Goal: Transaction & Acquisition: Book appointment/travel/reservation

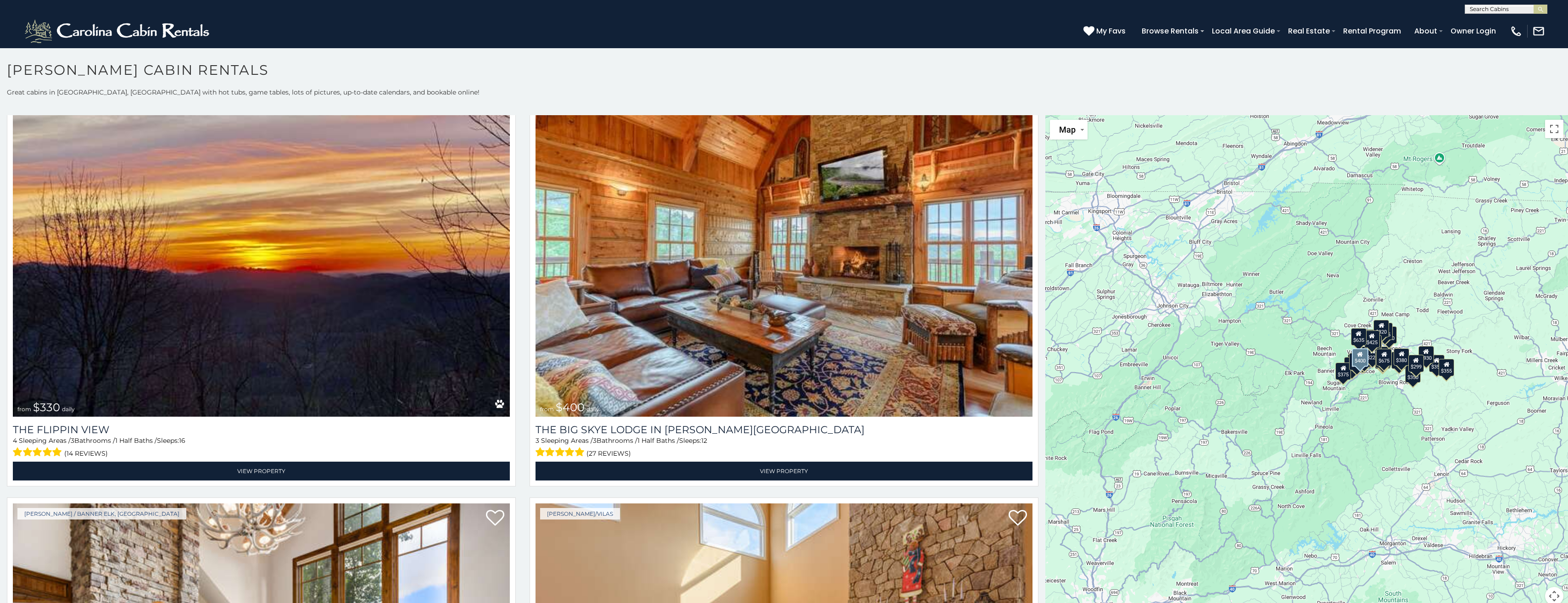
scroll to position [2386, 0]
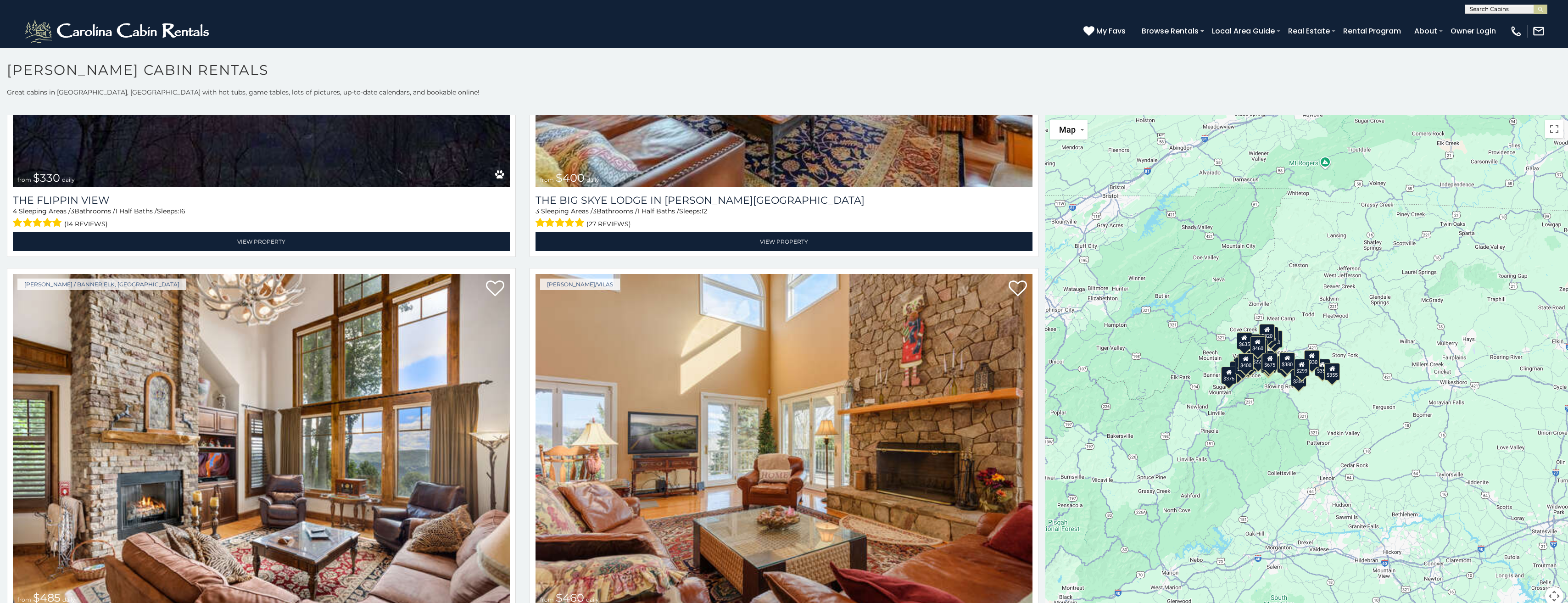
drag, startPoint x: 1291, startPoint y: 347, endPoint x: 1168, endPoint y: 351, distance: 123.1
click at [1168, 351] on div "$349 $480 $315 $425 $355 $635 $930 $675 $400 $451 $330 $400 $485 $460 $395 $250…" at bounding box center [1307, 366] width 523 height 501
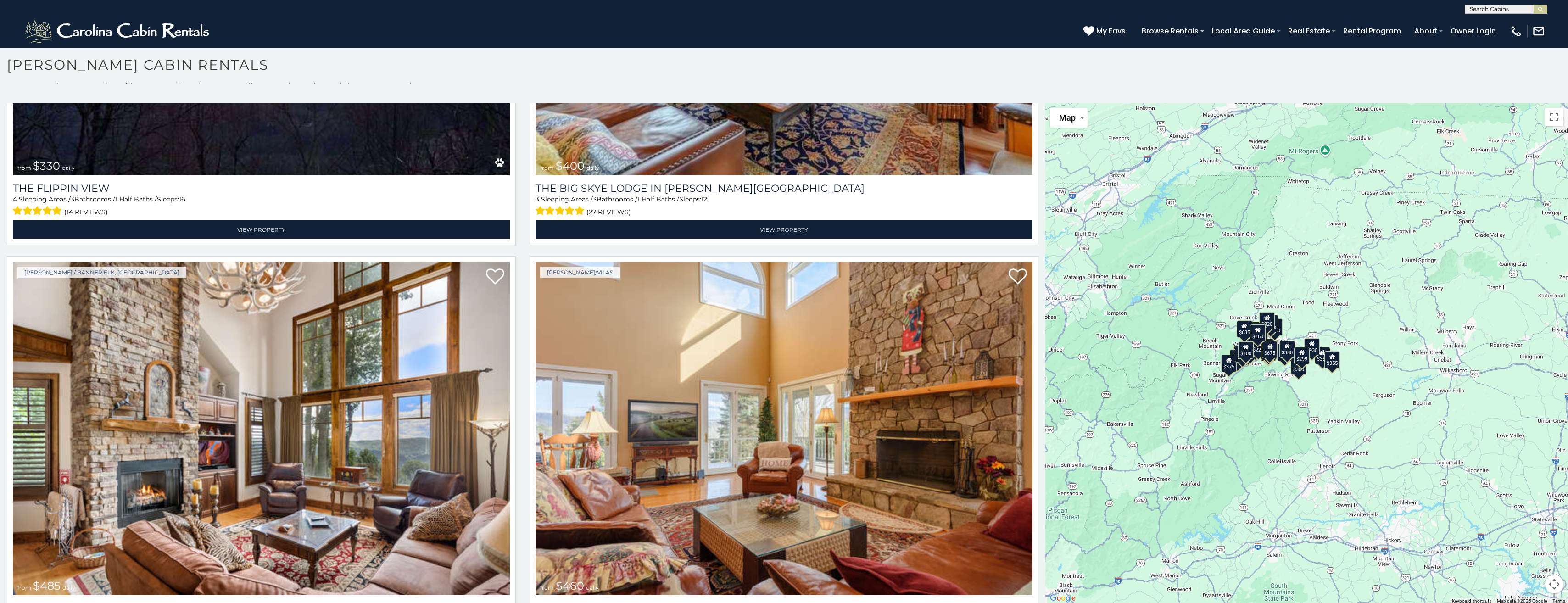
scroll to position [8, 0]
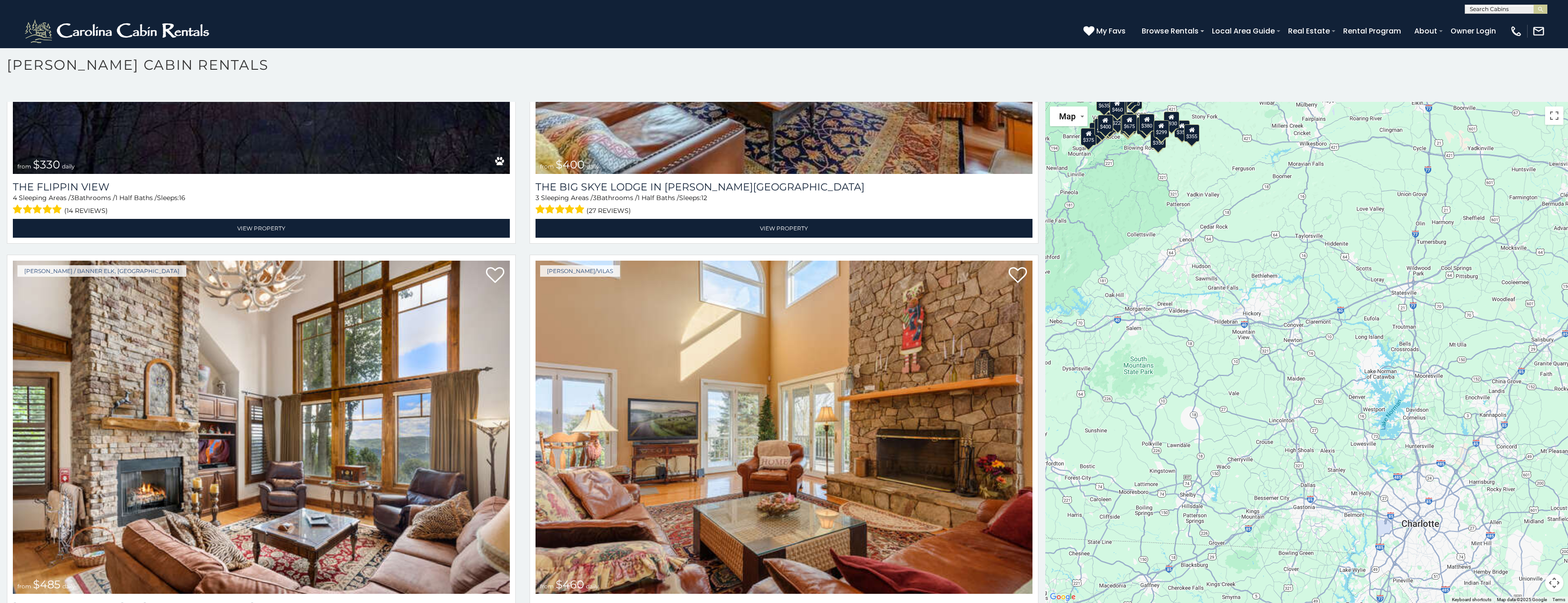
drag, startPoint x: 1470, startPoint y: 441, endPoint x: 1325, endPoint y: 214, distance: 269.4
click at [1325, 214] on div "$349 $480 $315 $425 $355 $635 $930 $675 $400 $451 $330 $400 $485 $460 $395 $250…" at bounding box center [1307, 352] width 523 height 501
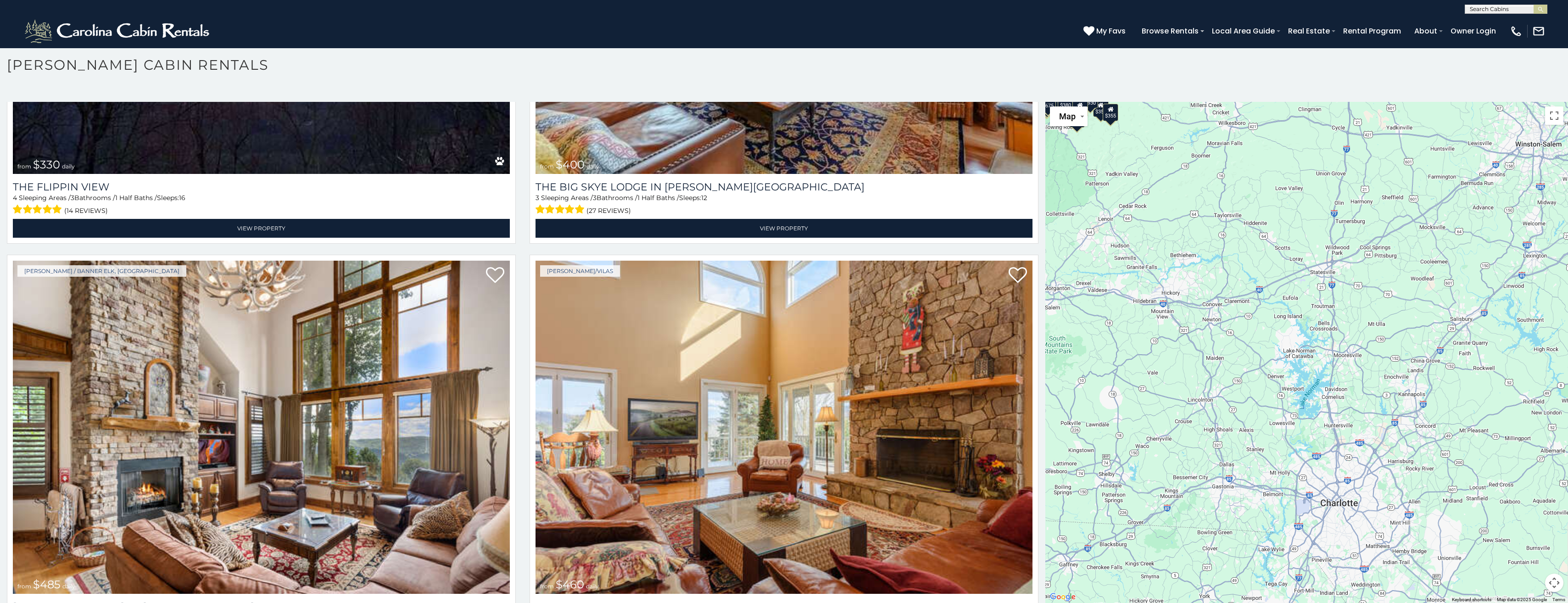
drag, startPoint x: 1430, startPoint y: 444, endPoint x: 1345, endPoint y: 422, distance: 87.8
click at [1345, 422] on div "$349 $480 $315 $425 $355 $635 $930 $675 $400 $451 $330 $400 $485 $460 $395 $250…" at bounding box center [1307, 352] width 523 height 501
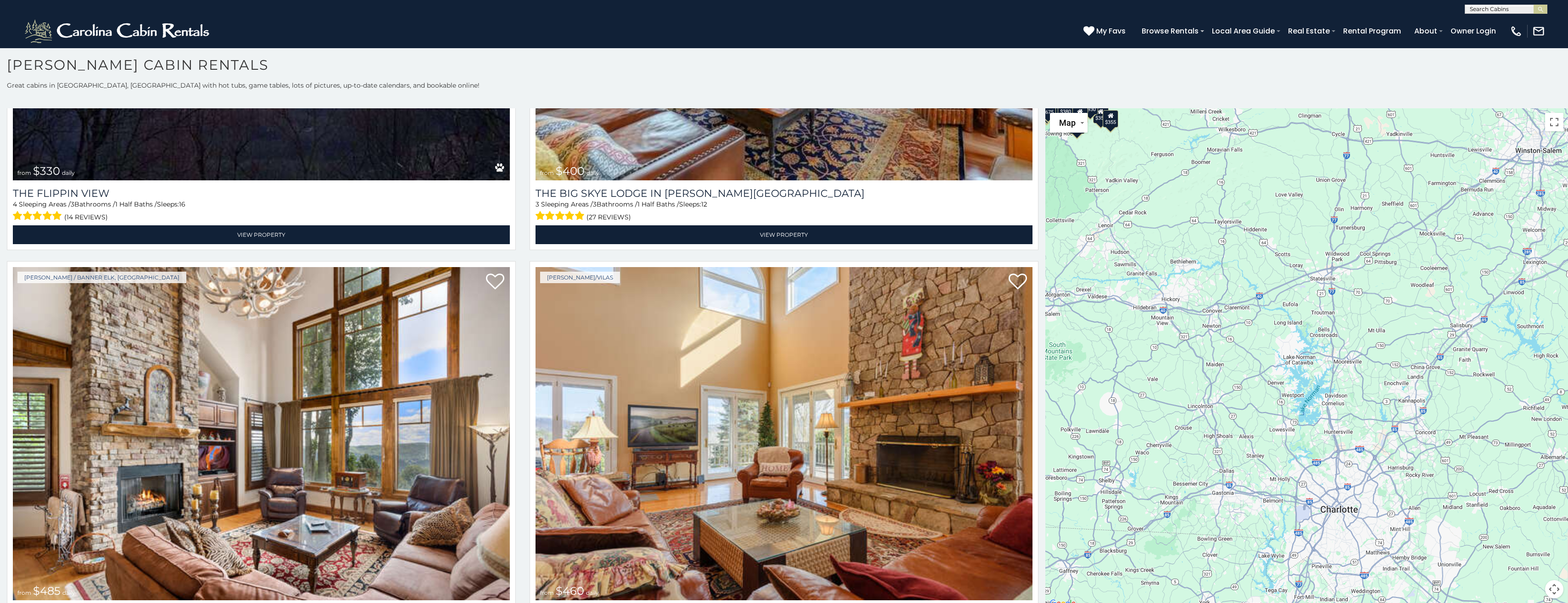
scroll to position [0, 0]
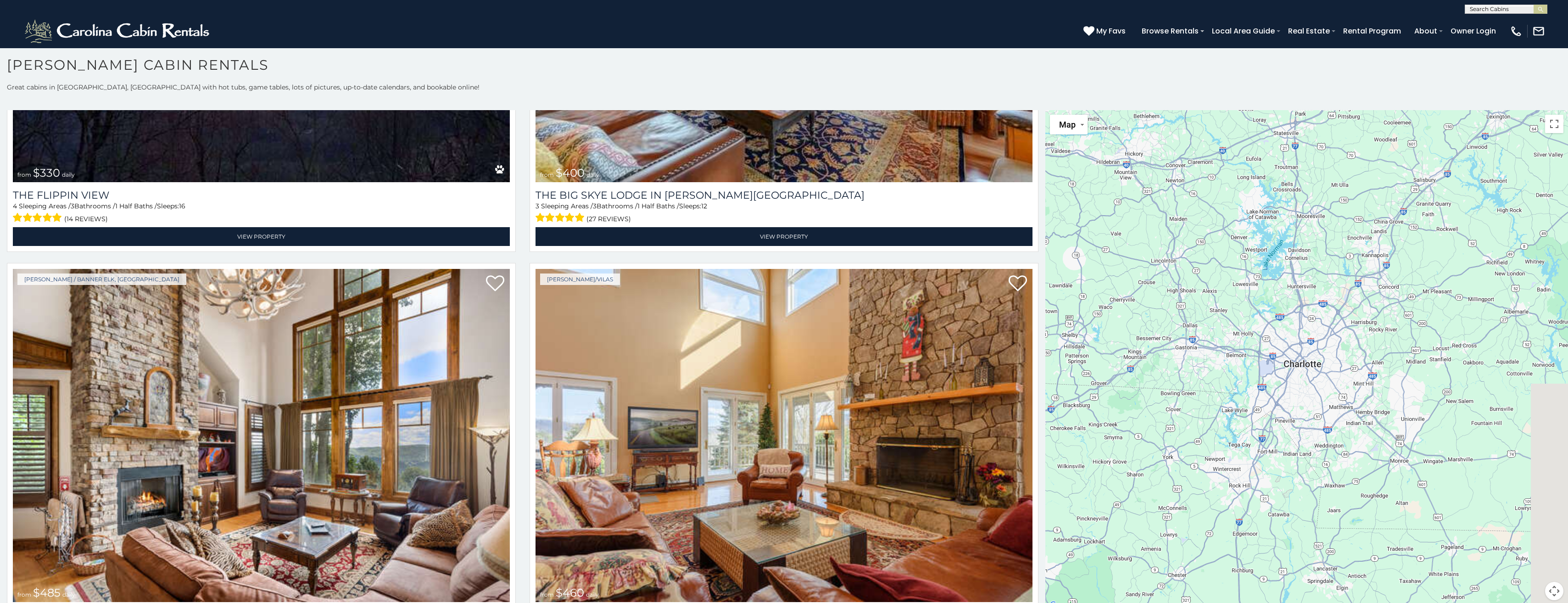
drag, startPoint x: 1247, startPoint y: 424, endPoint x: 1149, endPoint y: 193, distance: 250.9
click at [1162, 195] on div "$349 $480 $315 $425 $355 $635 $930 $675 $400 $451 $330 $400 $485 $460 $395 $250…" at bounding box center [1307, 360] width 523 height 501
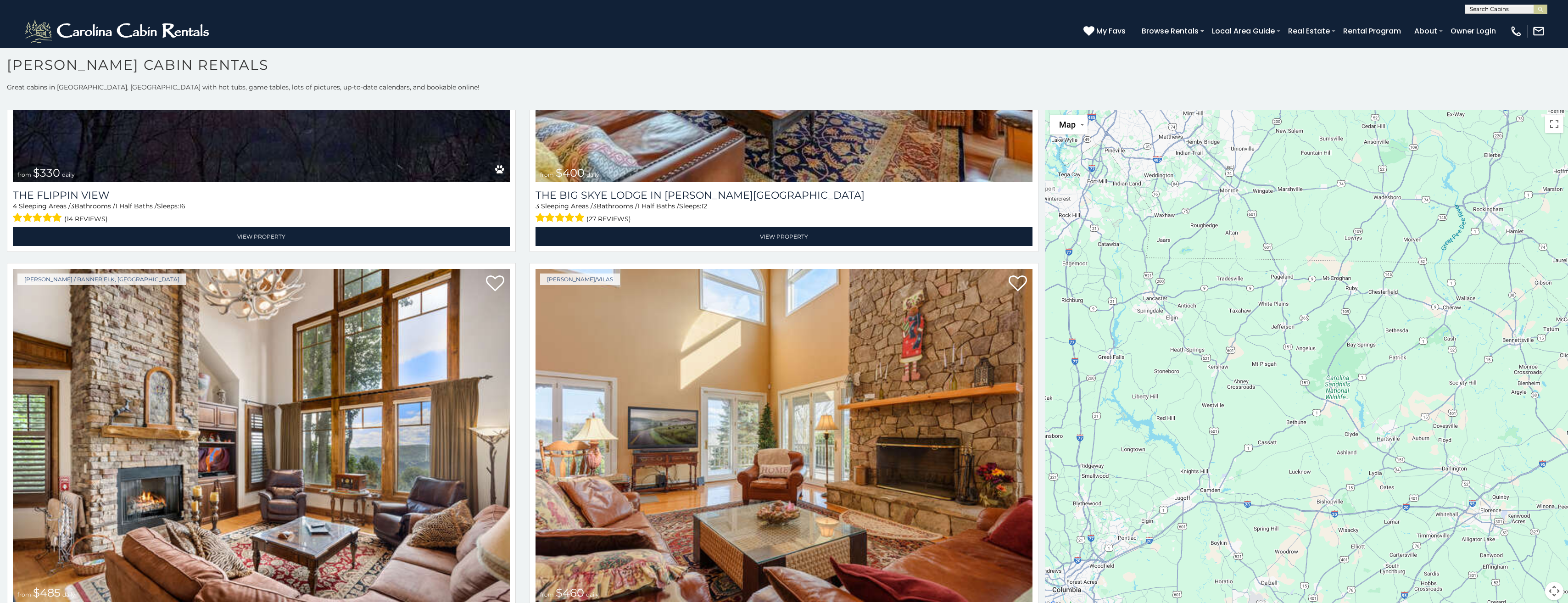
drag, startPoint x: 1251, startPoint y: 343, endPoint x: 1117, endPoint y: 288, distance: 144.8
click at [1123, 293] on div "$349 $480 $315 $425 $355 $635 $930 $675 $400 $451 $330 $400 $485 $460 $395 $250…" at bounding box center [1307, 360] width 523 height 501
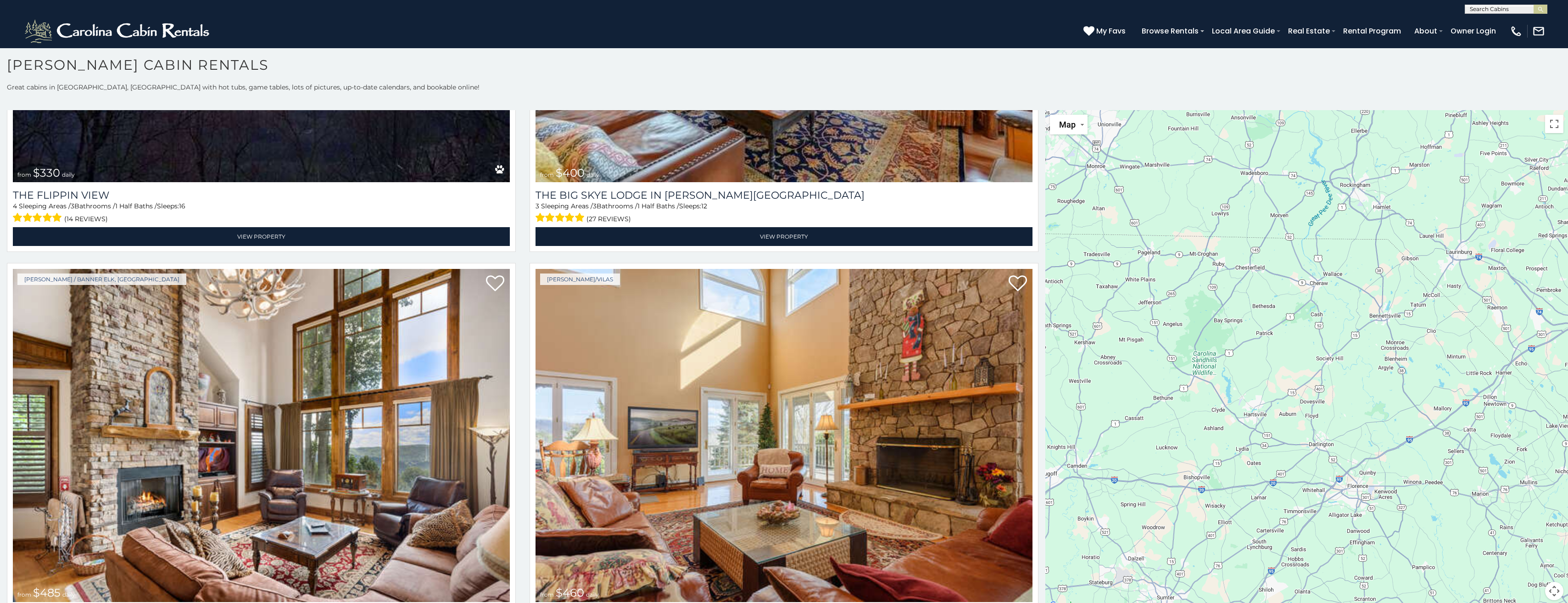
drag, startPoint x: 1220, startPoint y: 323, endPoint x: 1576, endPoint y: 484, distance: 390.7
click at [1567, 484] on html "**********" at bounding box center [784, 299] width 1568 height 608
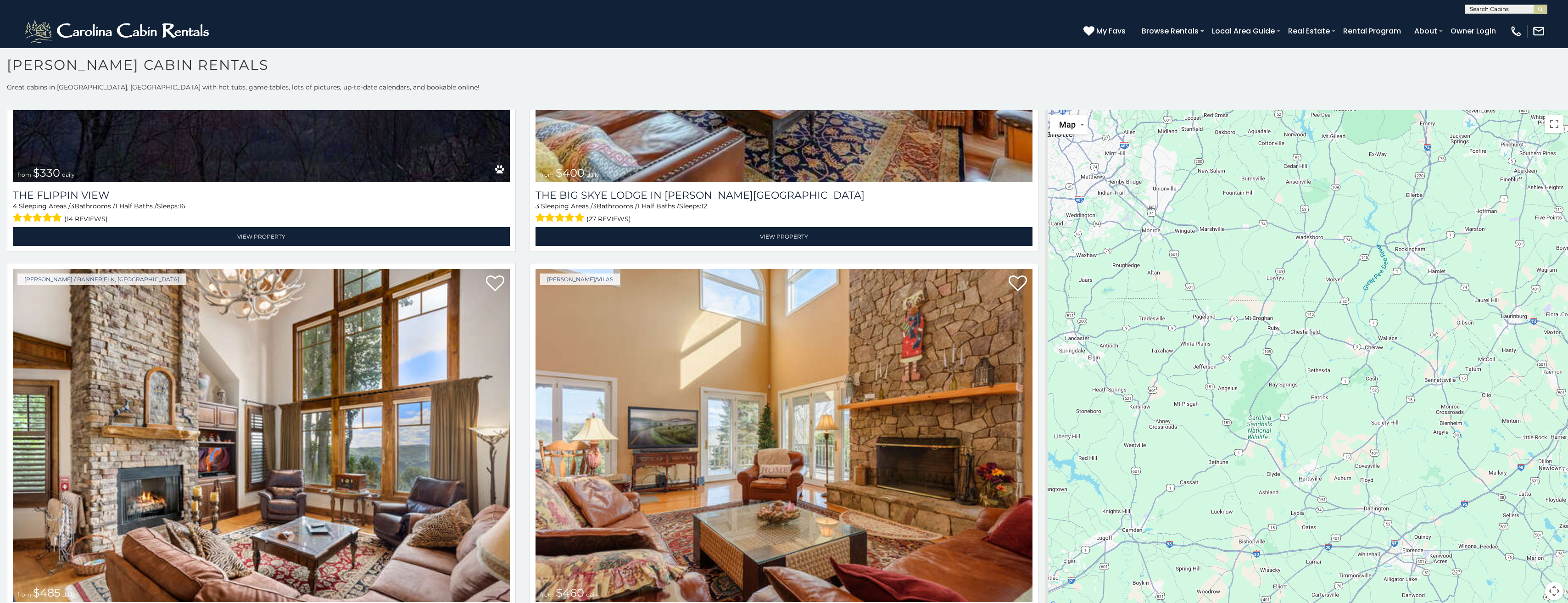
drag, startPoint x: 1188, startPoint y: 233, endPoint x: 1301, endPoint y: 326, distance: 146.3
click at [1291, 318] on div "$349 $480 $315 $425 $355 $635 $930 $675 $400 $451 $330 $400 $485 $460 $395 $250…" at bounding box center [1307, 360] width 523 height 501
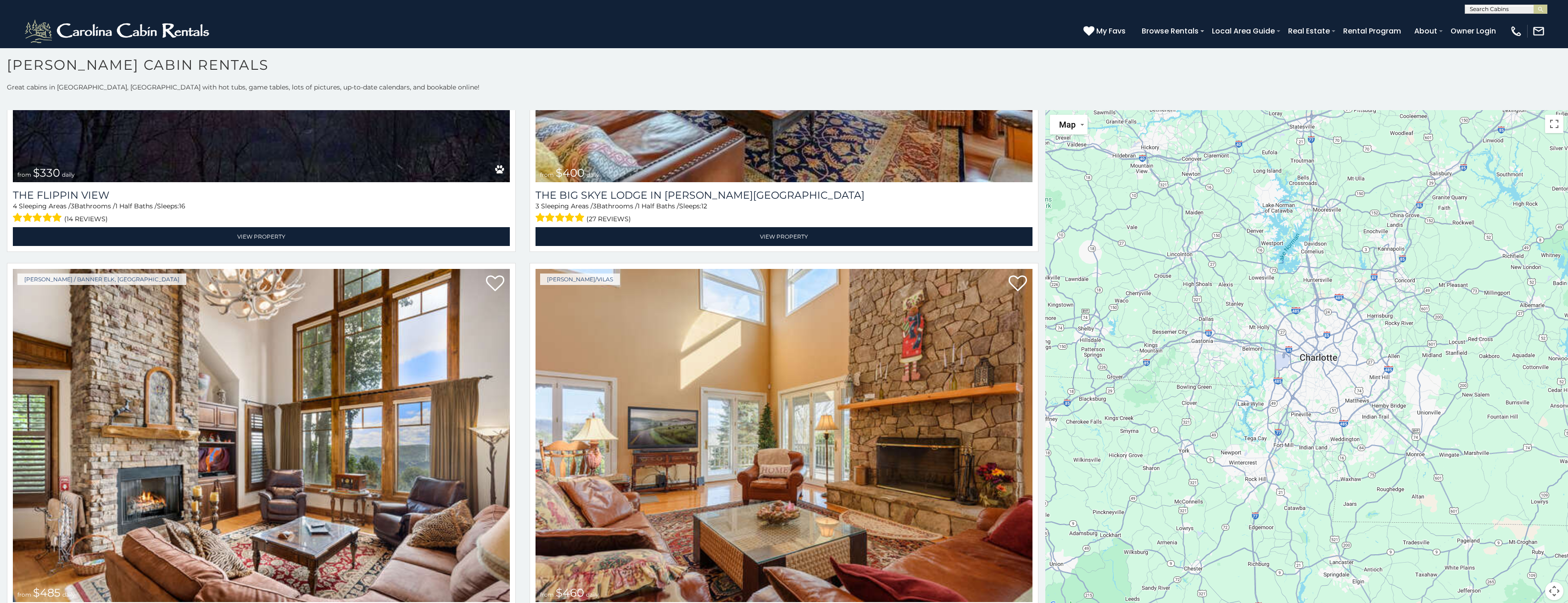
click at [1282, 387] on div "$349 $480 $315 $425 $355 $635 $930 $675 $400 $451 $330 $400 $485 $460 $395 $250…" at bounding box center [1307, 360] width 523 height 501
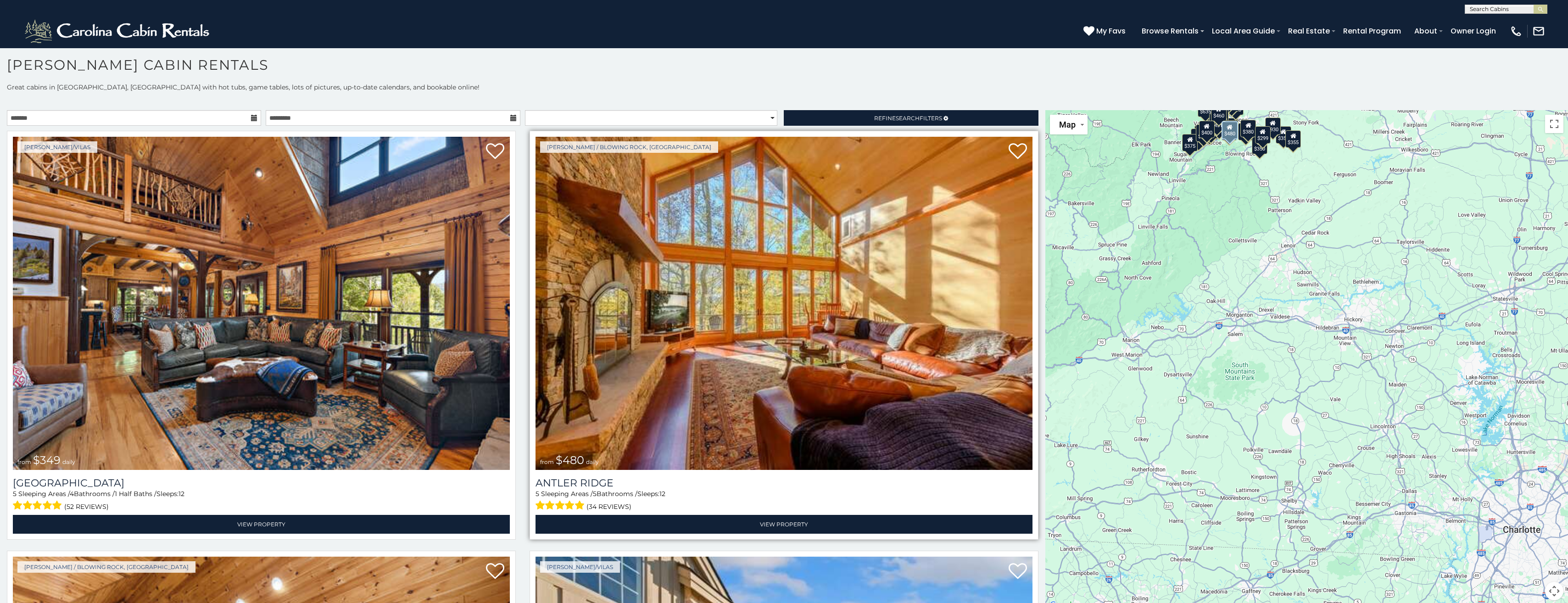
click at [775, 310] on img at bounding box center [784, 303] width 497 height 333
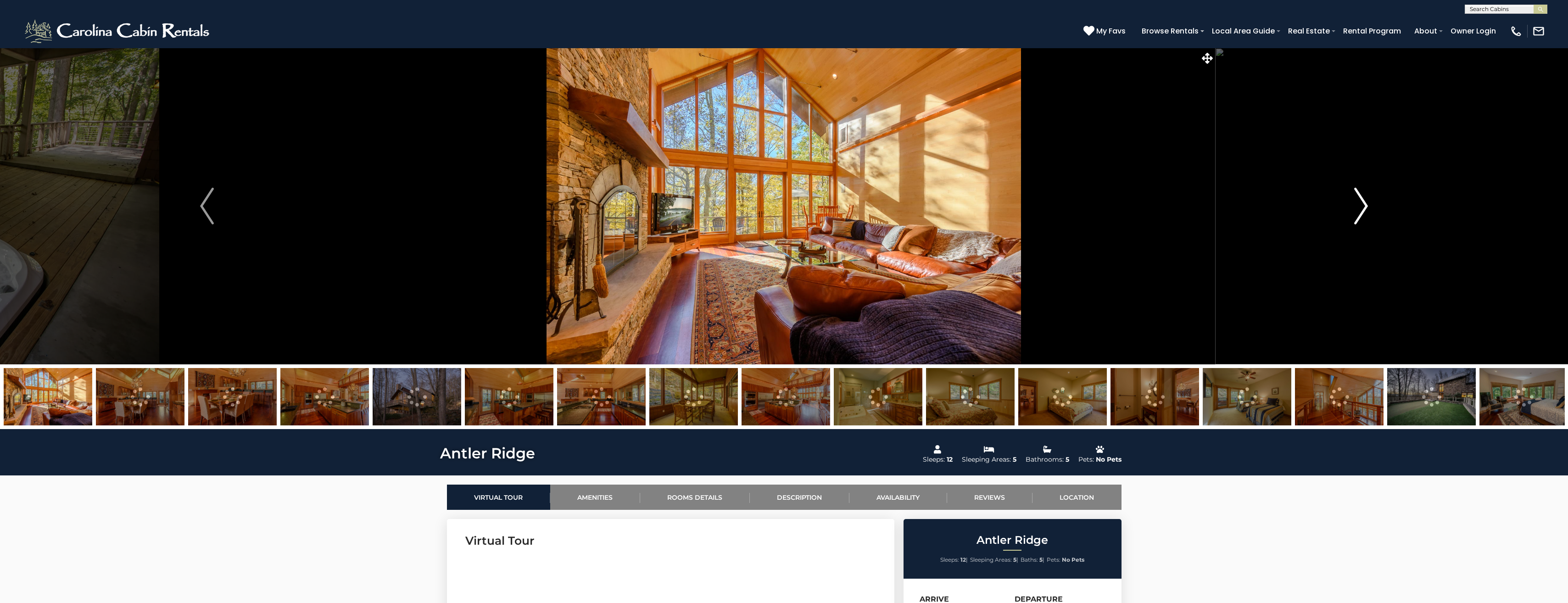
click at [1363, 206] on img "Next" at bounding box center [1360, 206] width 14 height 36
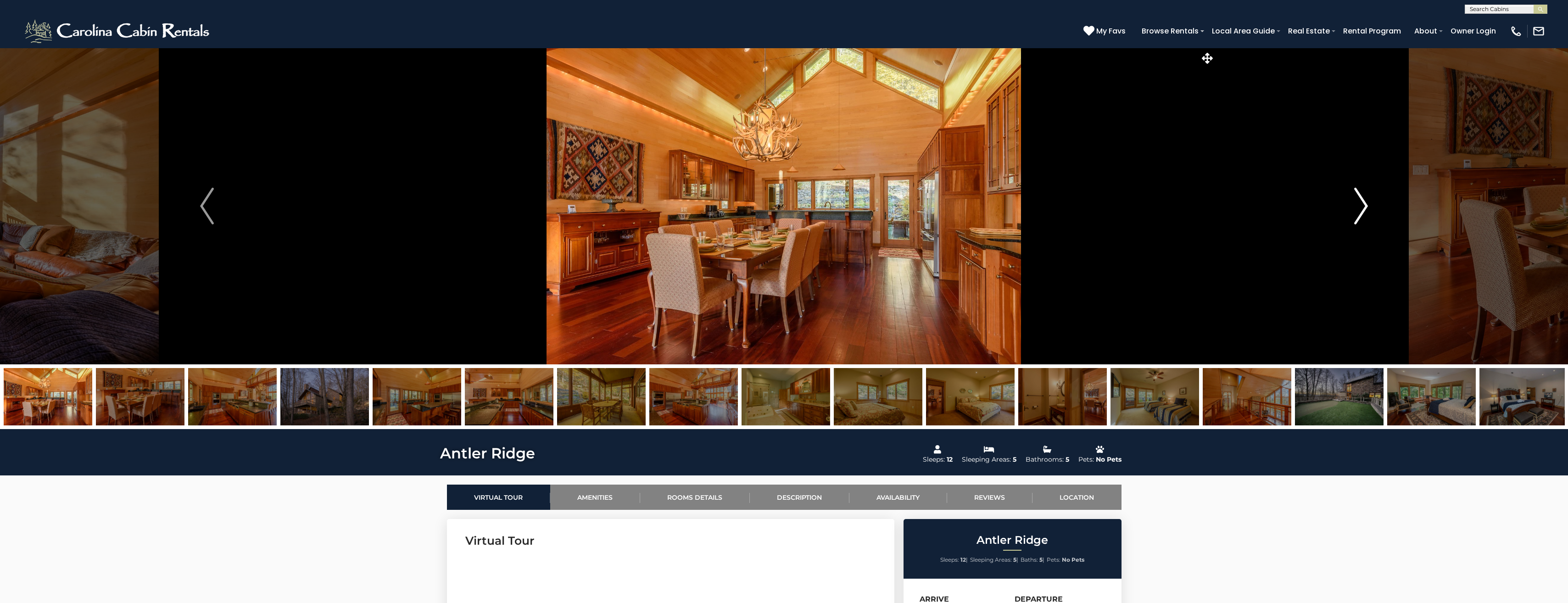
click at [1363, 206] on img "Next" at bounding box center [1360, 206] width 14 height 36
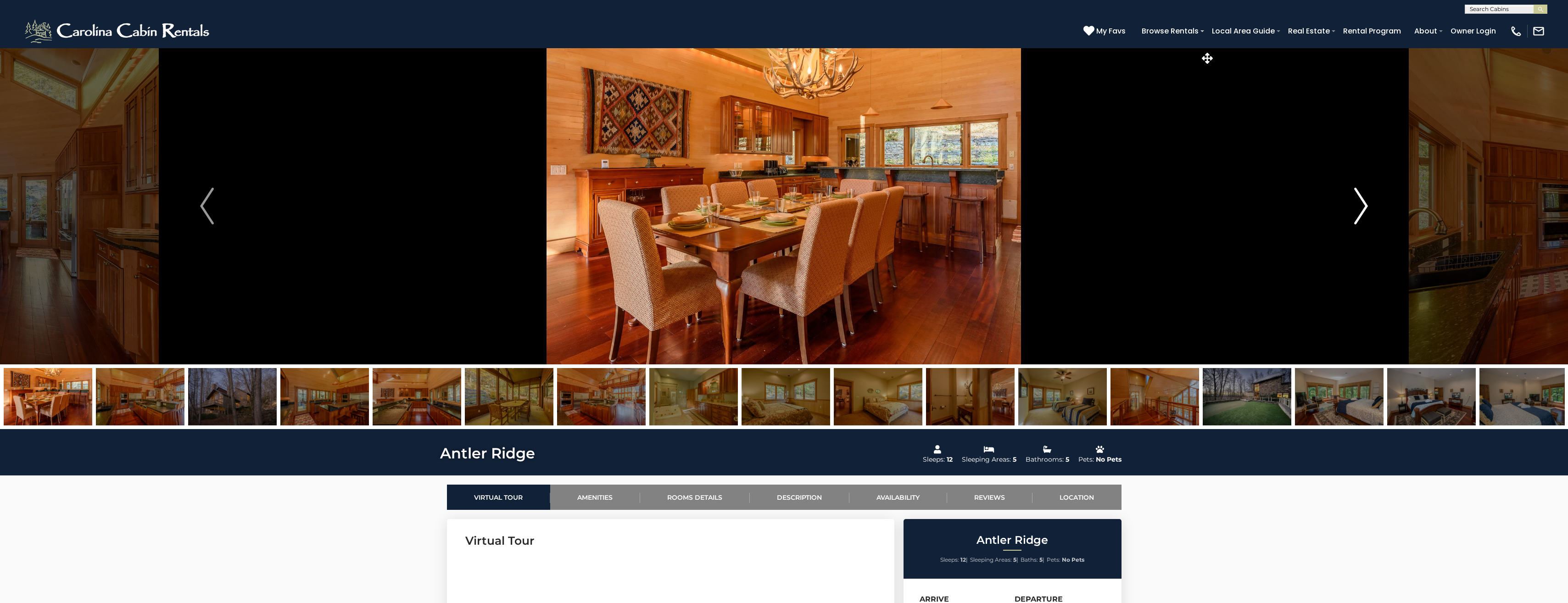
click at [1363, 206] on img "Next" at bounding box center [1360, 206] width 14 height 36
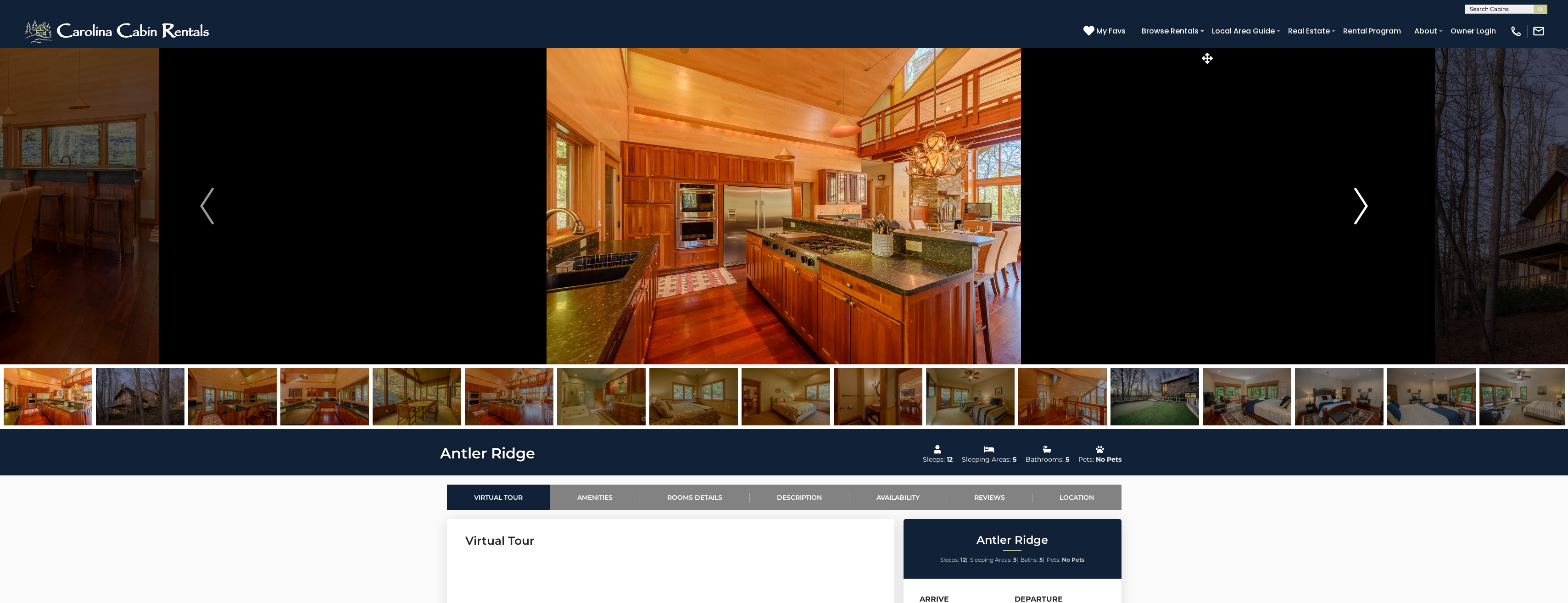
click at [1363, 206] on img "Next" at bounding box center [1360, 206] width 14 height 36
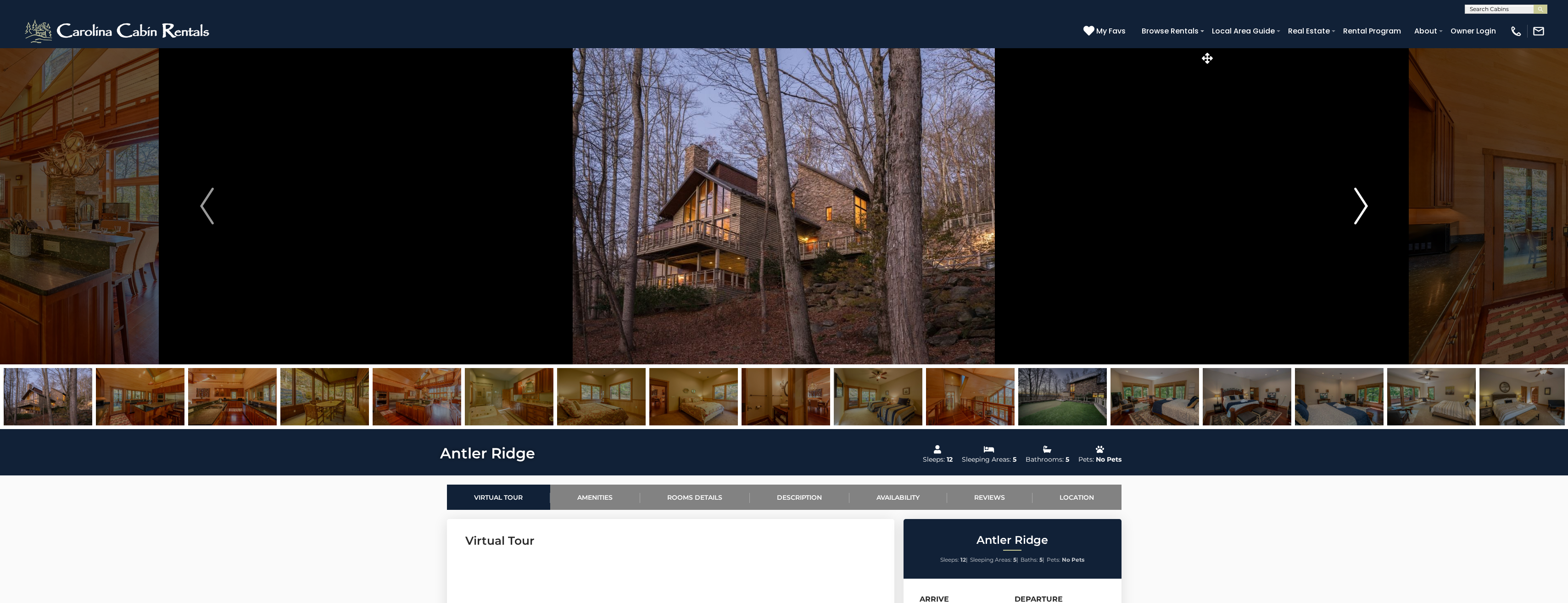
click at [1363, 206] on img "Next" at bounding box center [1360, 206] width 14 height 36
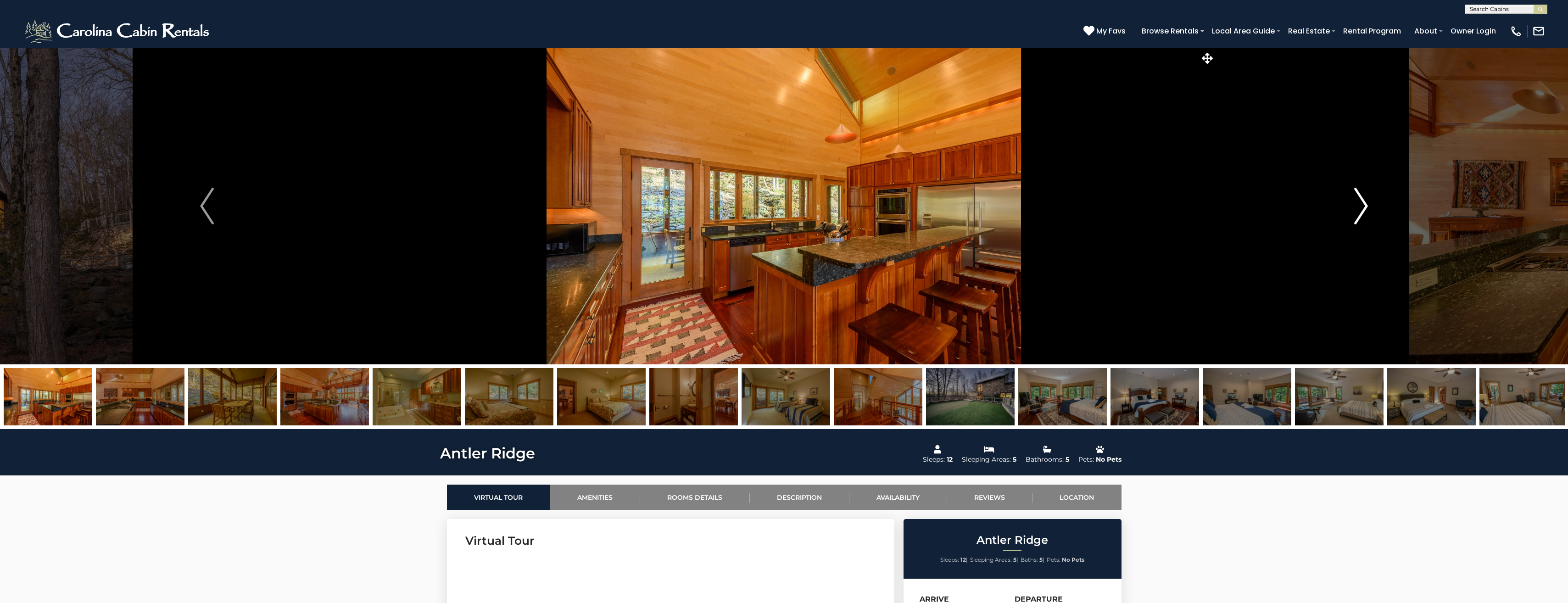
click at [1363, 206] on img "Next" at bounding box center [1360, 206] width 14 height 36
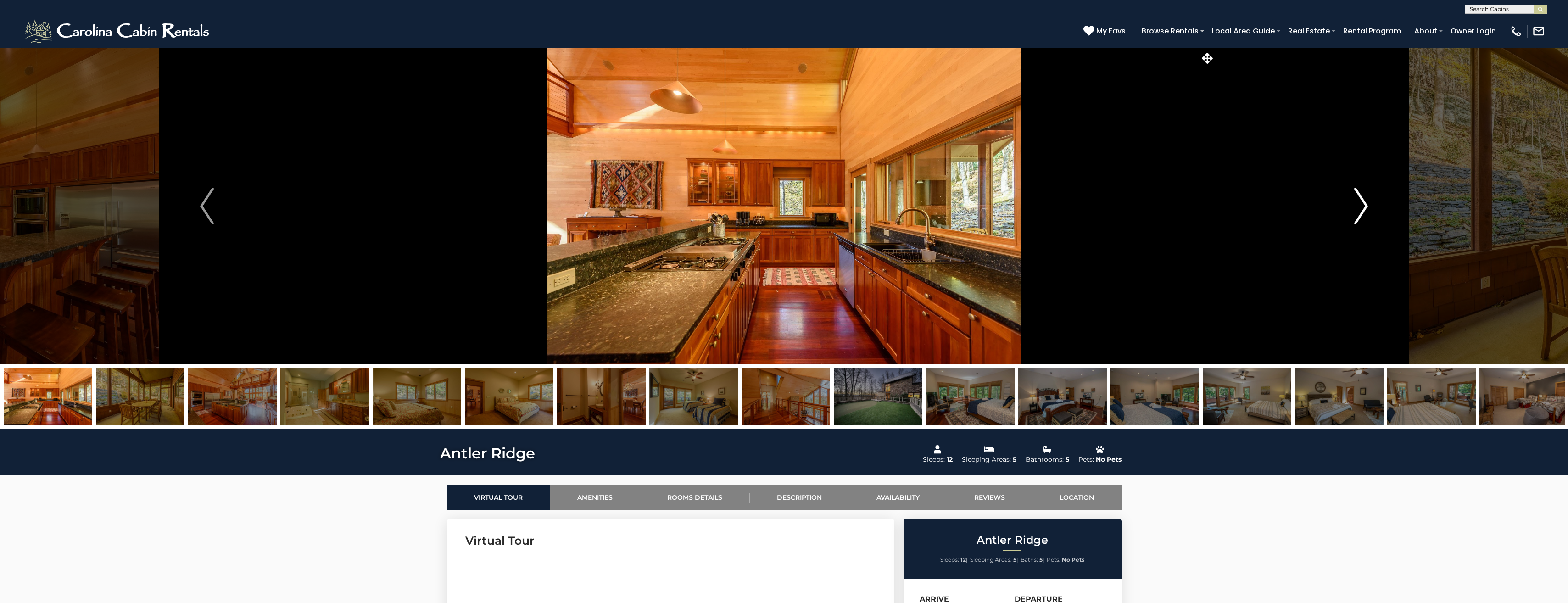
click at [1363, 206] on img "Next" at bounding box center [1360, 206] width 14 height 36
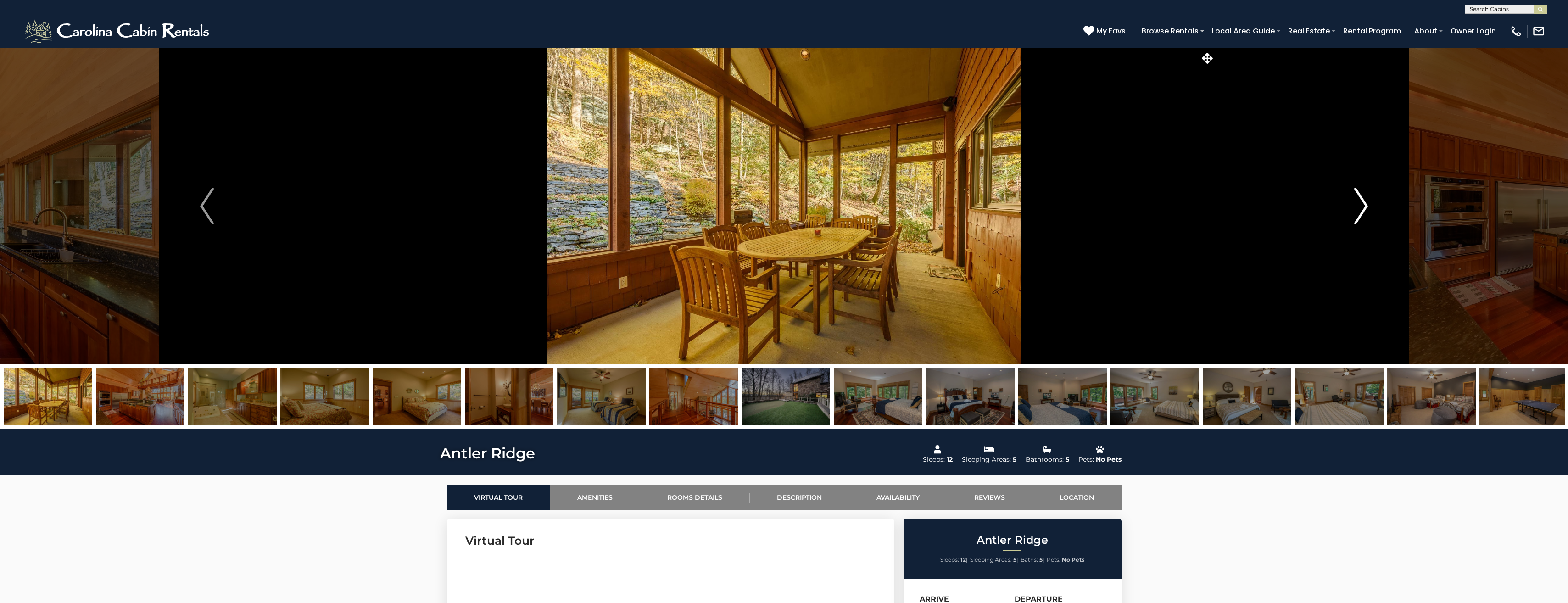
click at [1363, 206] on img "Next" at bounding box center [1360, 206] width 14 height 36
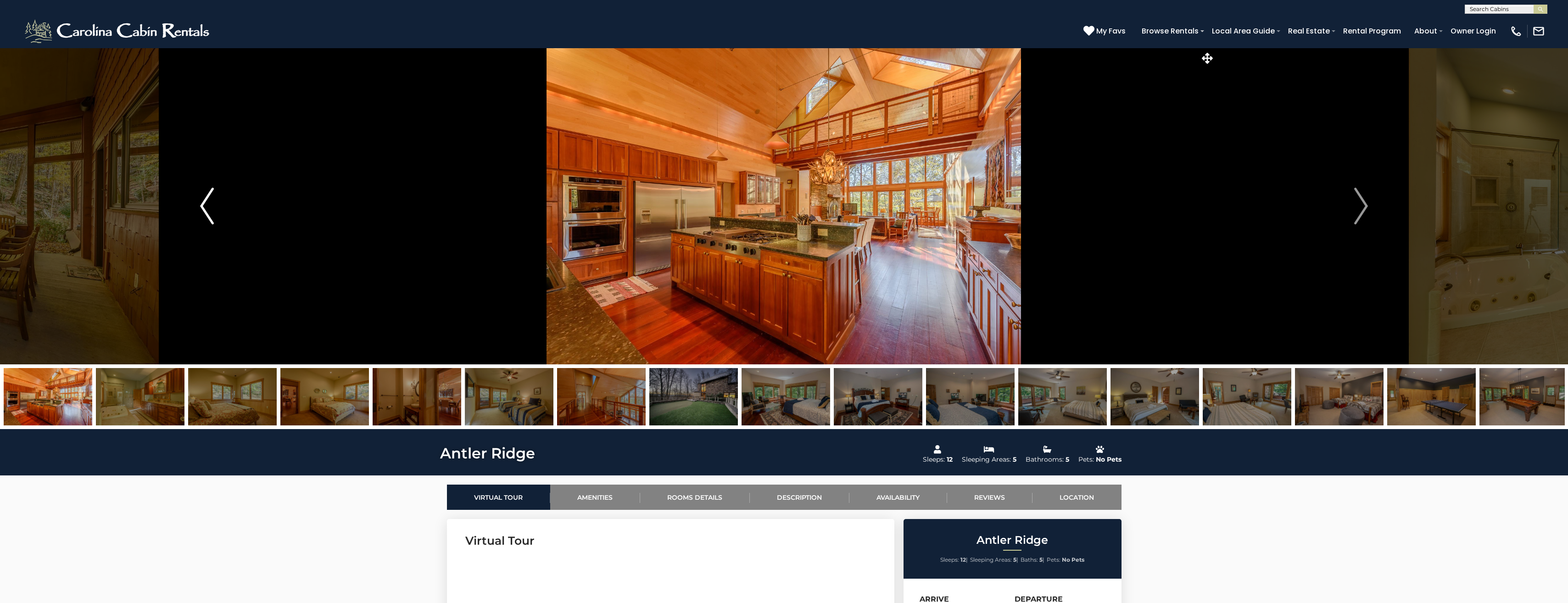
click at [197, 210] on button "Previous" at bounding box center [207, 206] width 292 height 317
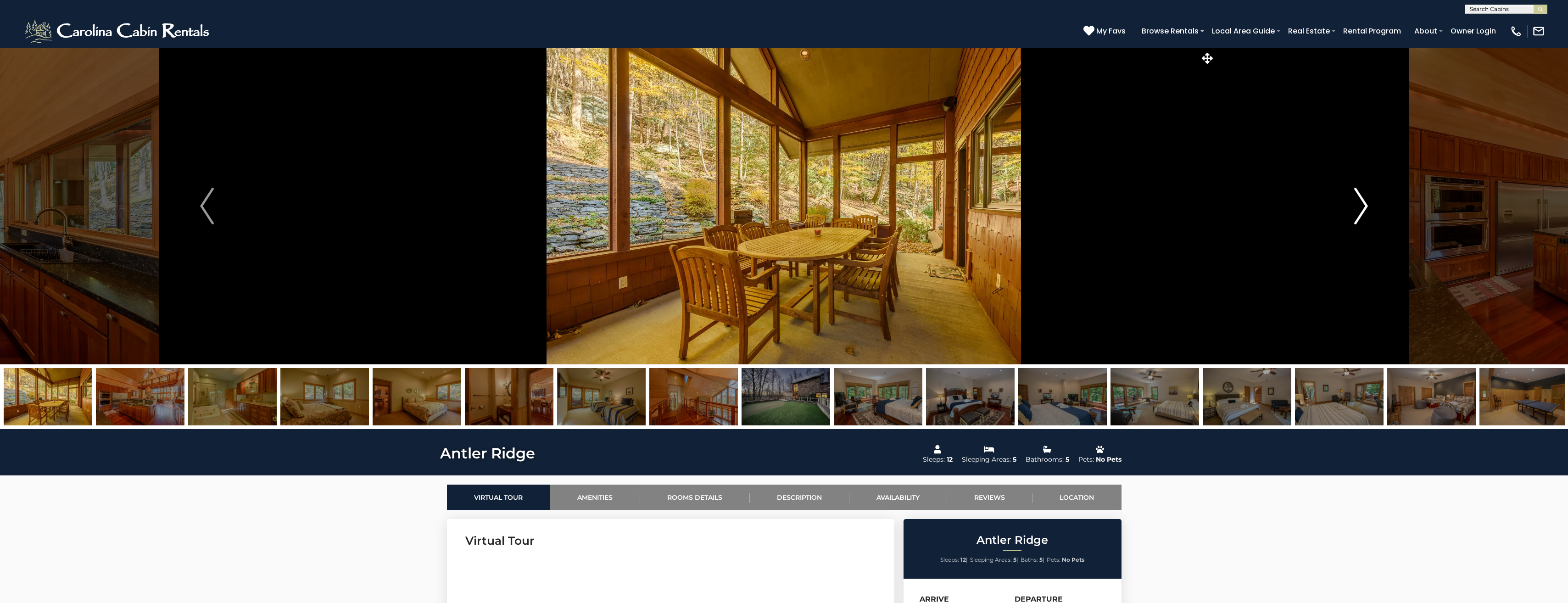
click at [1360, 204] on img "Next" at bounding box center [1360, 206] width 14 height 36
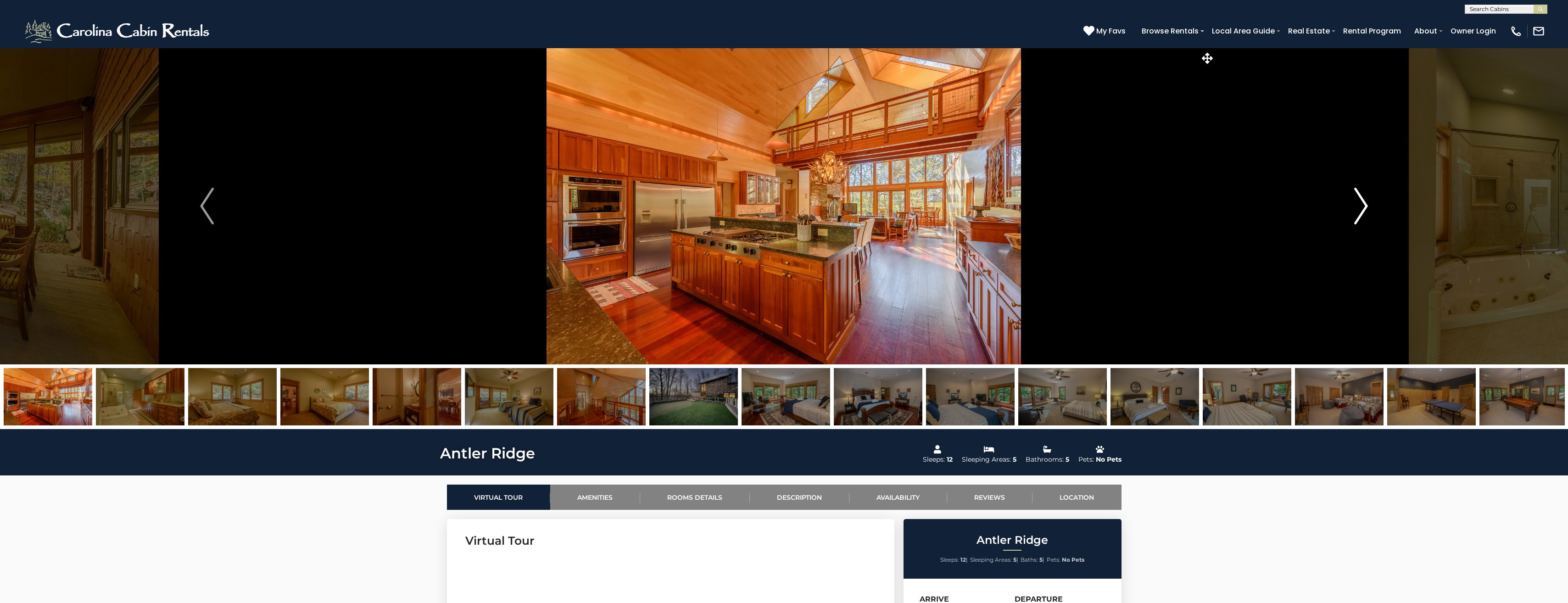
click at [1360, 204] on img "Next" at bounding box center [1360, 206] width 14 height 36
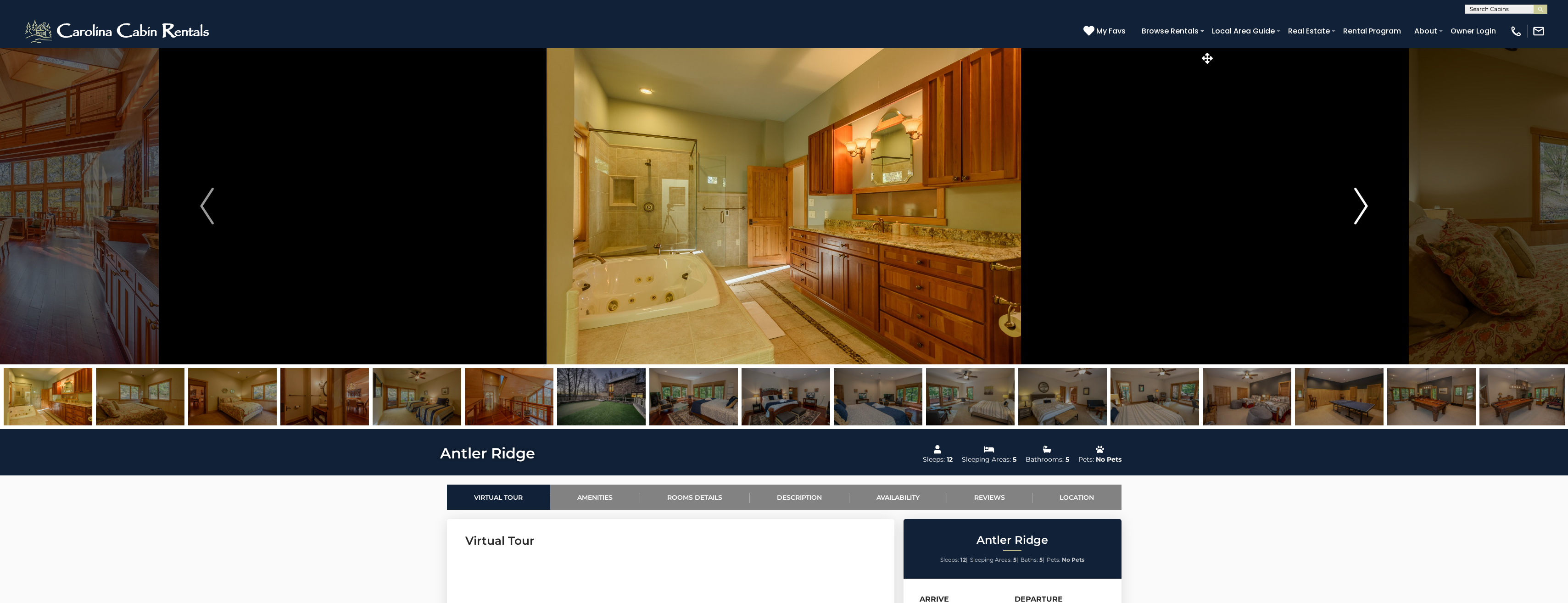
click at [1359, 204] on img "Next" at bounding box center [1360, 206] width 14 height 36
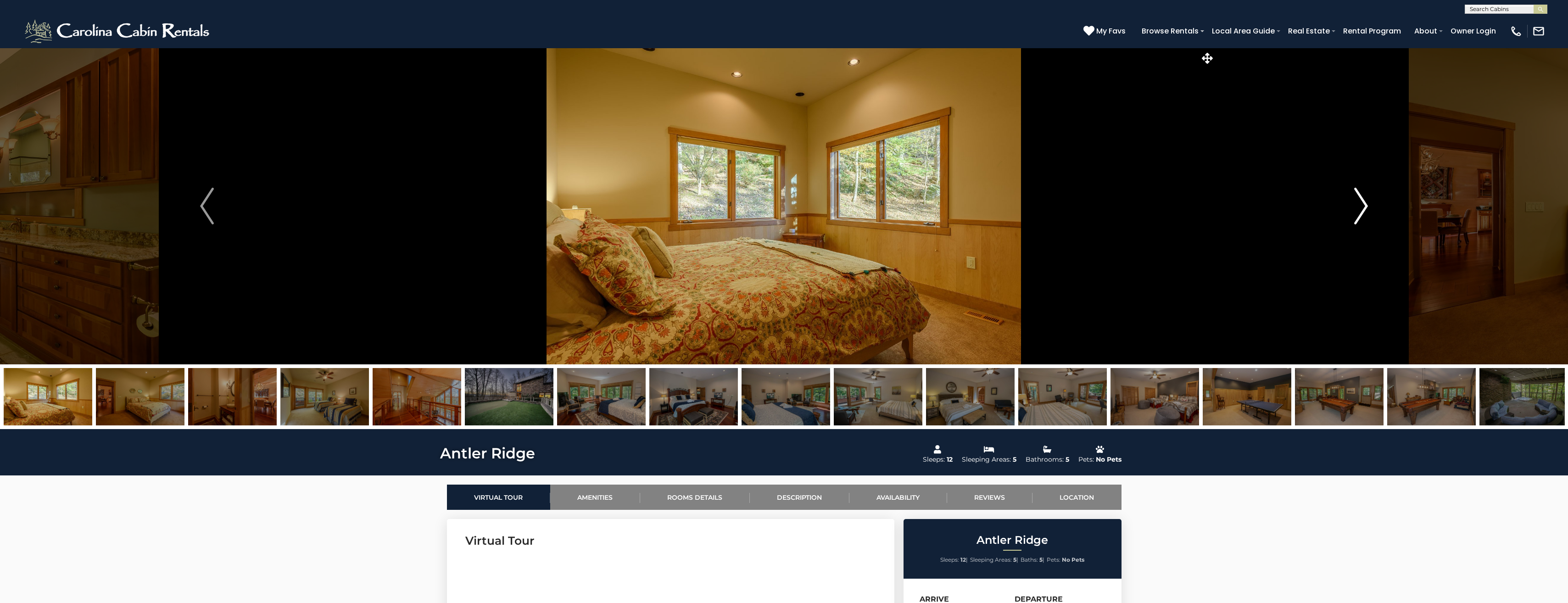
click at [1359, 204] on img "Next" at bounding box center [1360, 206] width 14 height 36
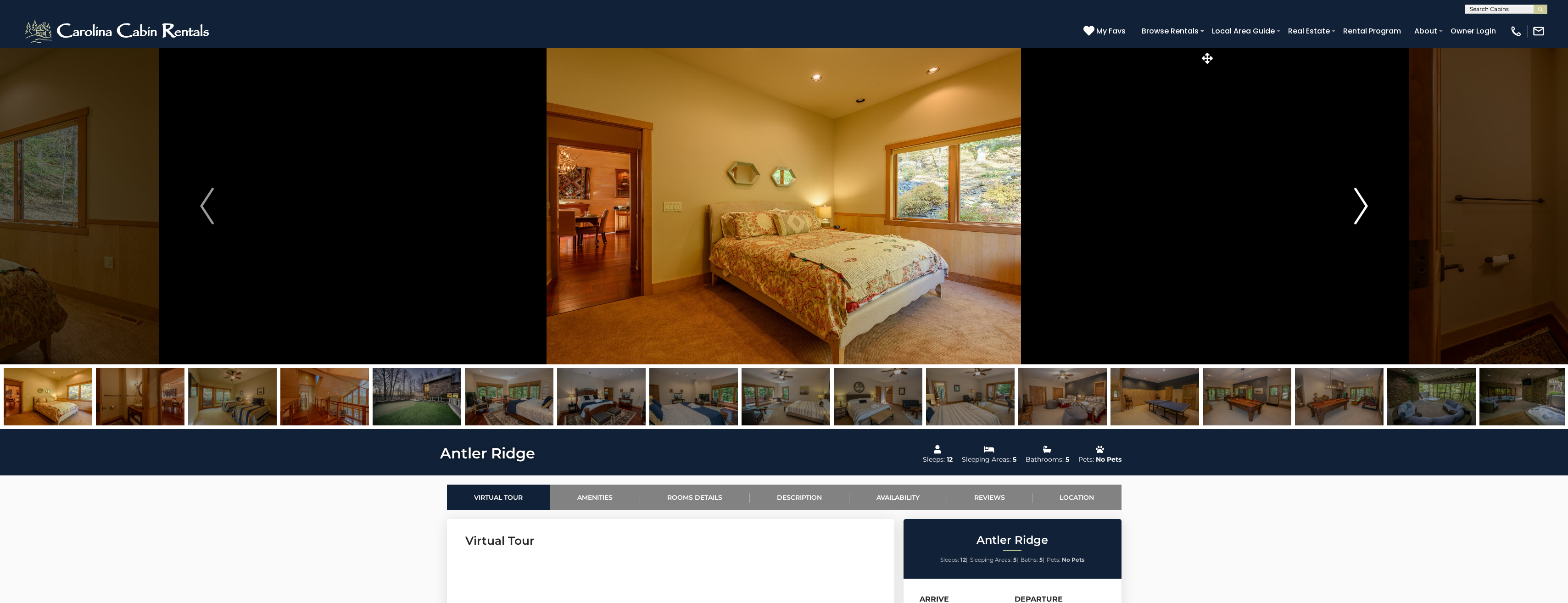
click at [1359, 204] on img "Next" at bounding box center [1360, 206] width 14 height 36
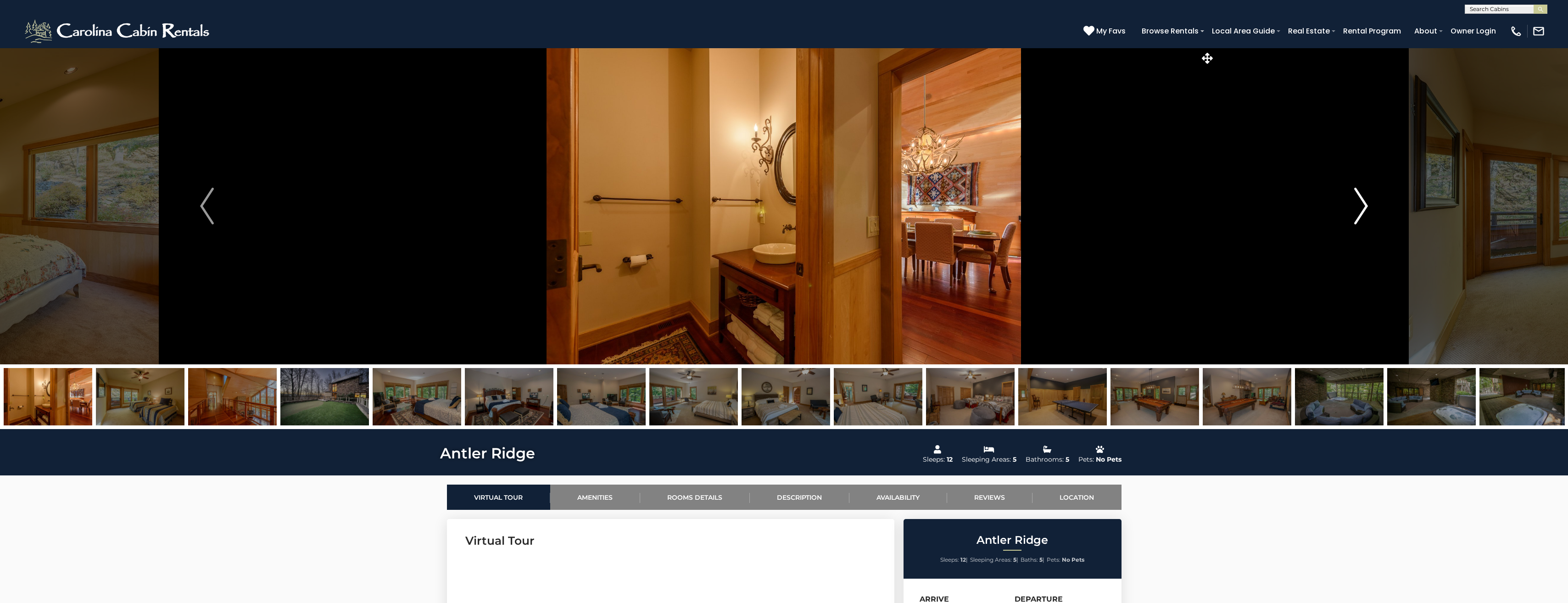
click at [1359, 204] on img "Next" at bounding box center [1360, 206] width 14 height 36
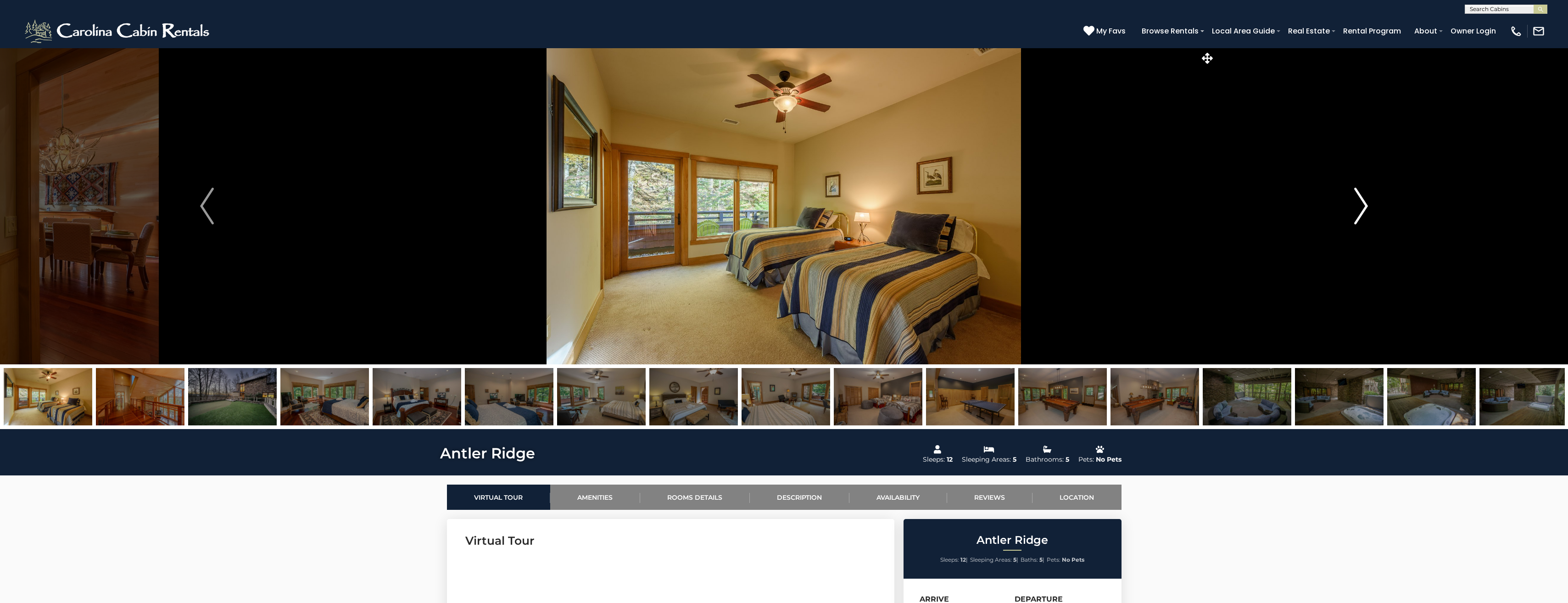
click at [1359, 204] on img "Next" at bounding box center [1360, 206] width 14 height 36
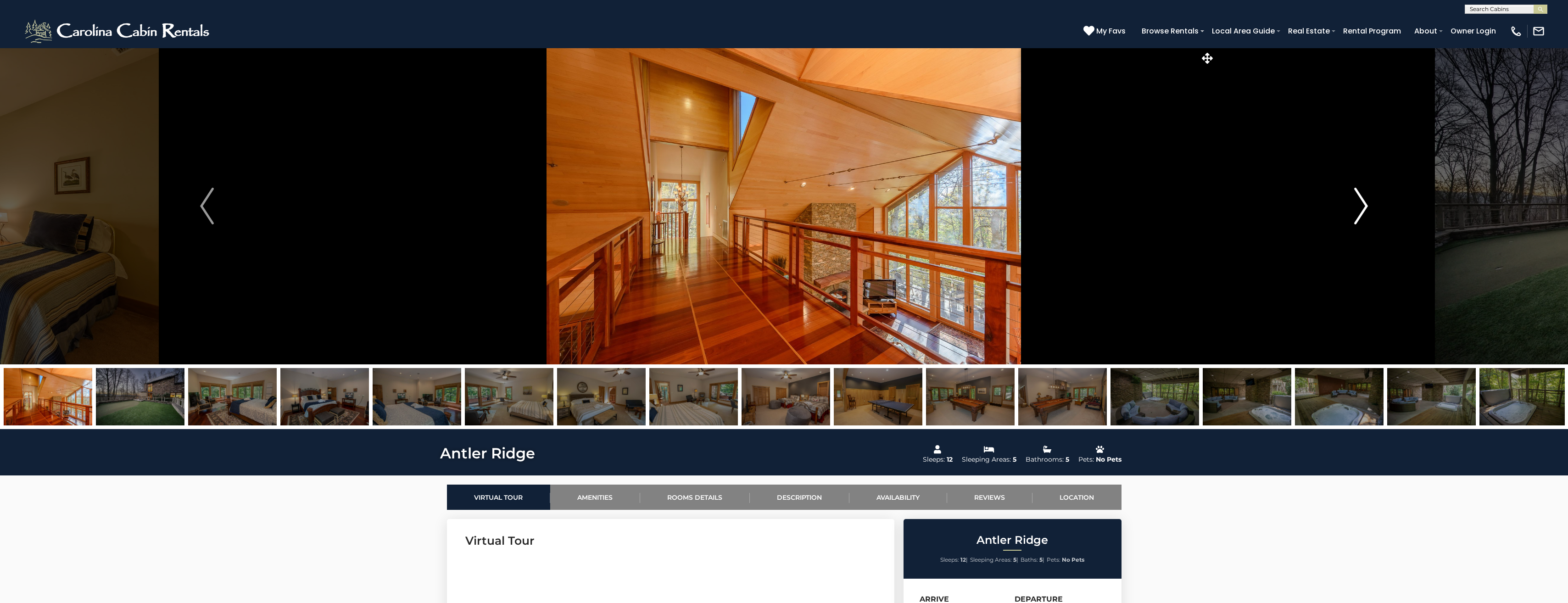
click at [1359, 204] on img "Next" at bounding box center [1360, 206] width 14 height 36
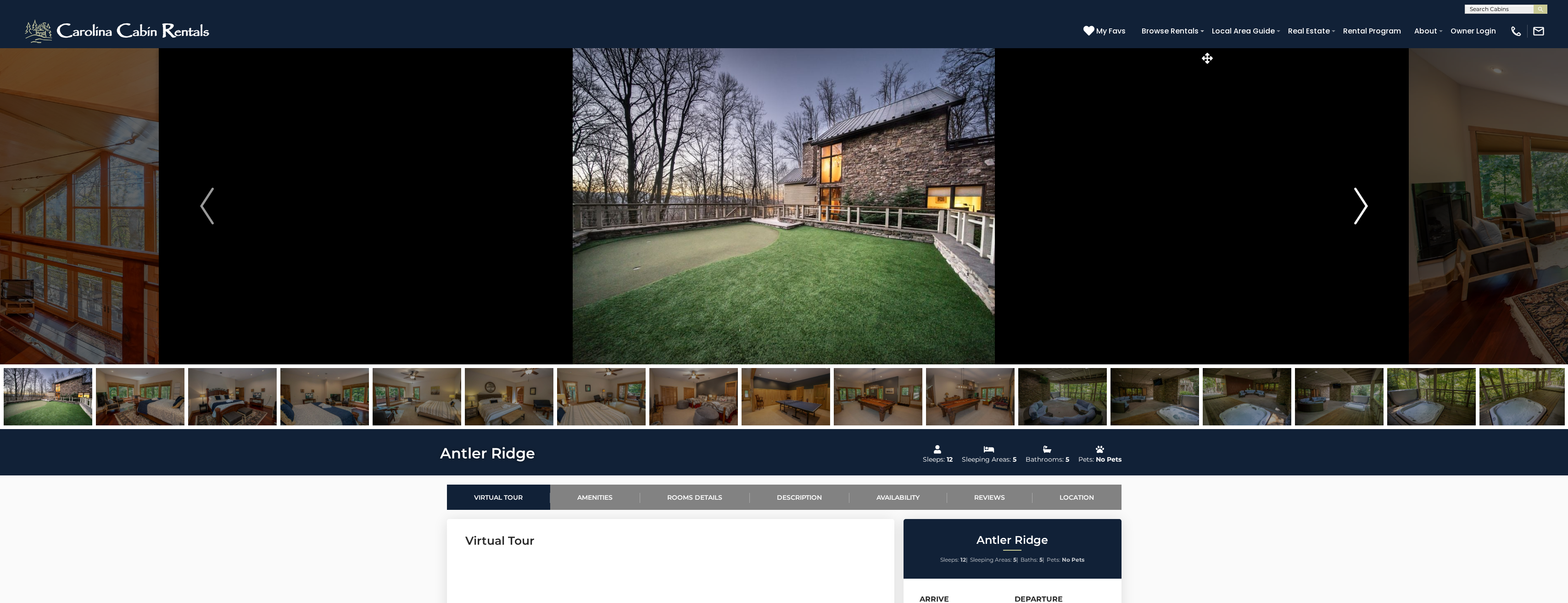
click at [1359, 204] on img "Next" at bounding box center [1360, 206] width 14 height 36
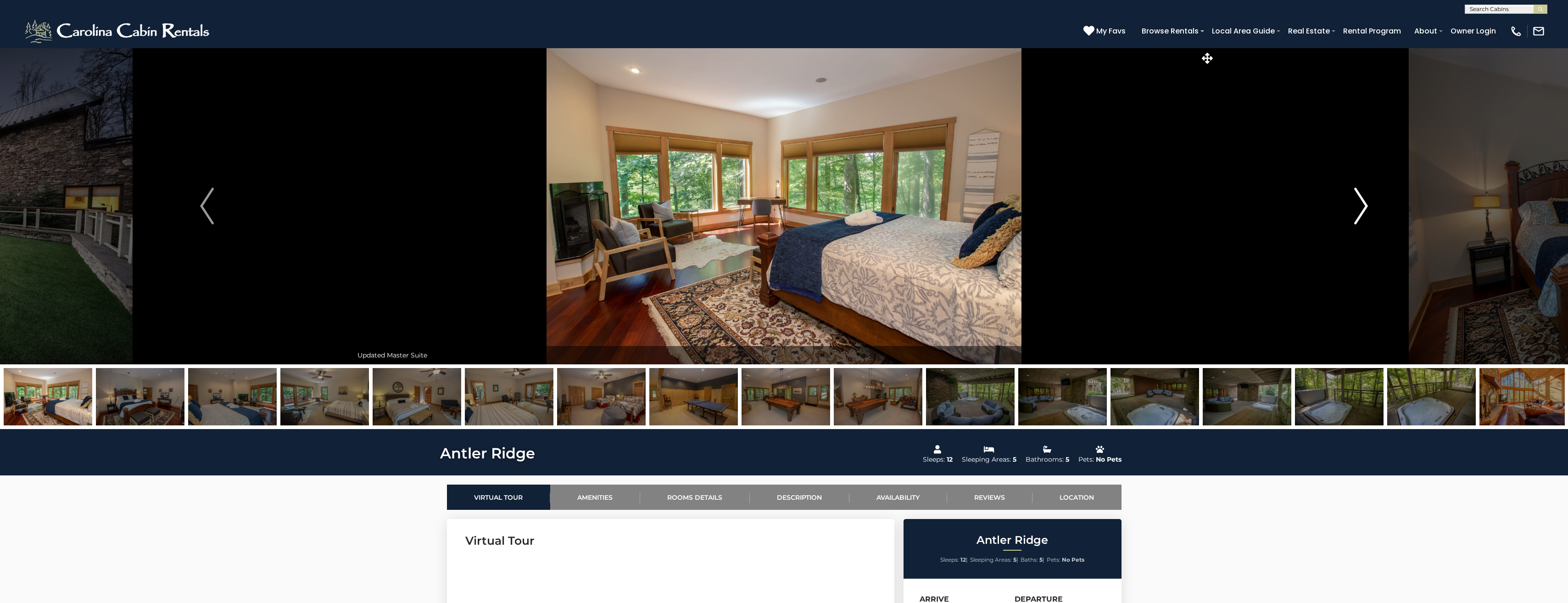
click at [1359, 204] on img "Next" at bounding box center [1360, 206] width 14 height 36
